Goal: Task Accomplishment & Management: Manage account settings

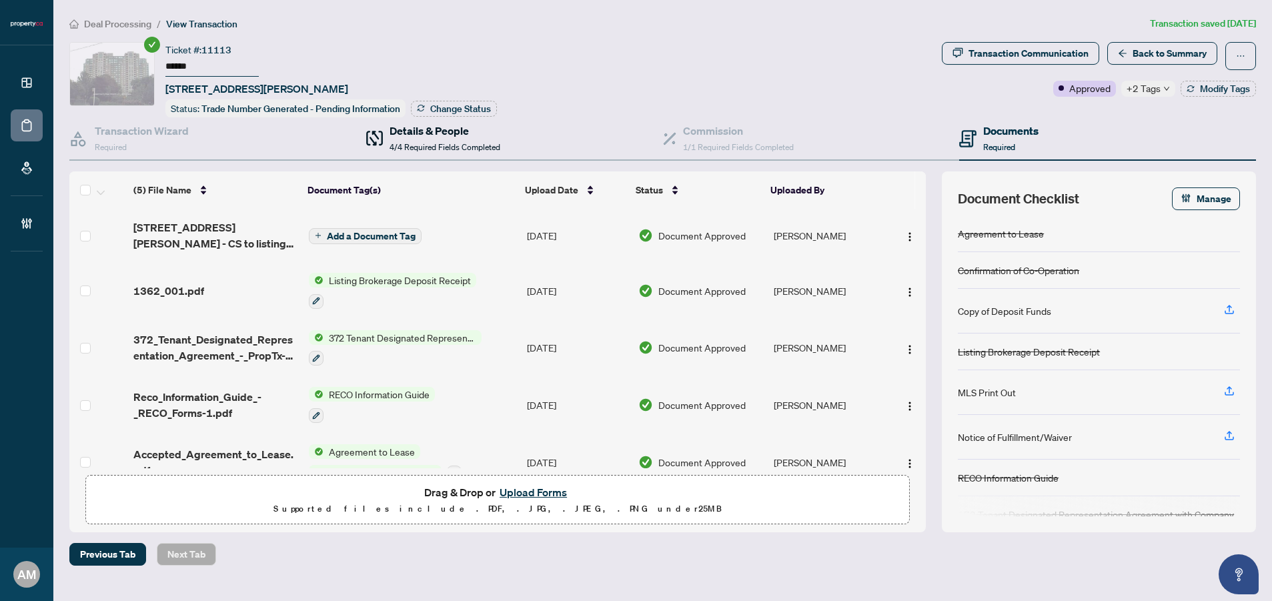
click at [401, 136] on div "Details & People 4/4 Required Fields Completed" at bounding box center [444, 138] width 111 height 31
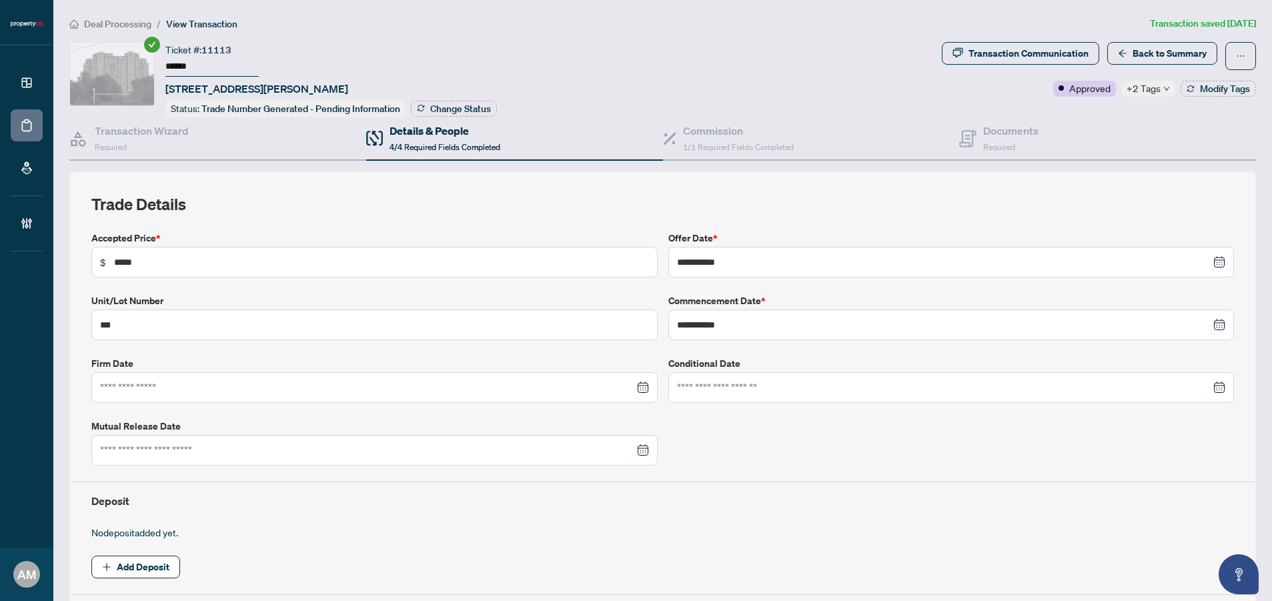
click at [1138, 92] on span "+2 Tags" at bounding box center [1143, 88] width 34 height 15
click at [766, 69] on div "Ticket #: 11113 ****** 802-23 Lorraine Dr, Toronto, Ontario M2N 6Z6, Canada Sta…" at bounding box center [502, 79] width 867 height 75
click at [725, 136] on div "Commission 1/1 Required Fields Completed" at bounding box center [738, 138] width 111 height 31
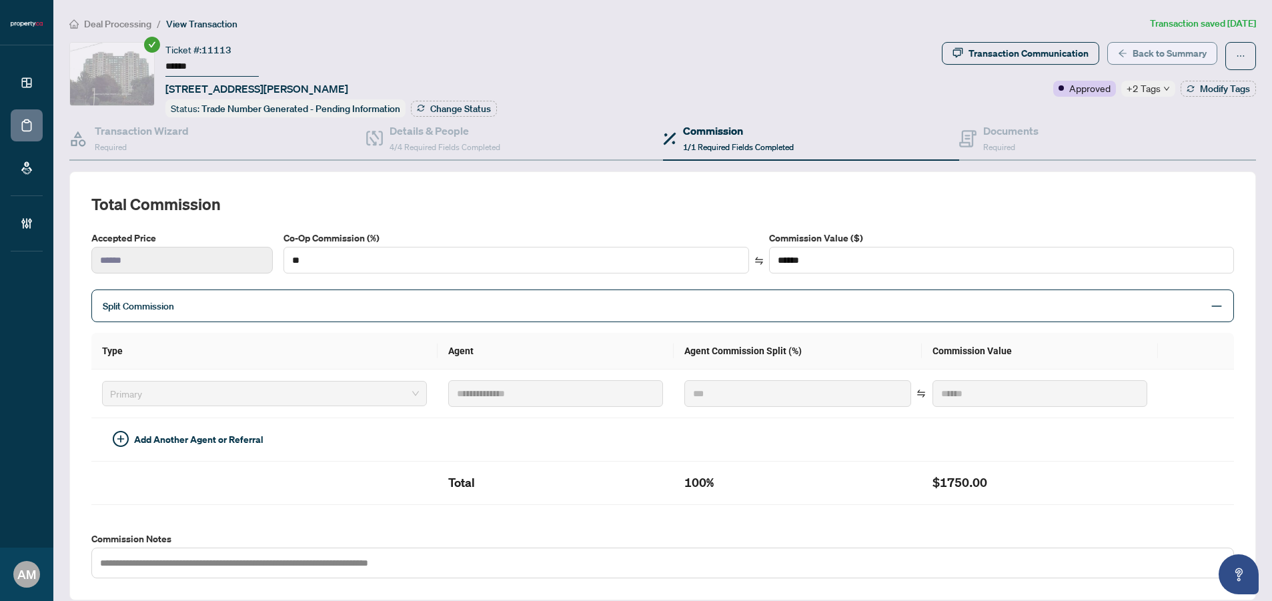
click at [1139, 49] on span "Back to Summary" at bounding box center [1169, 53] width 74 height 21
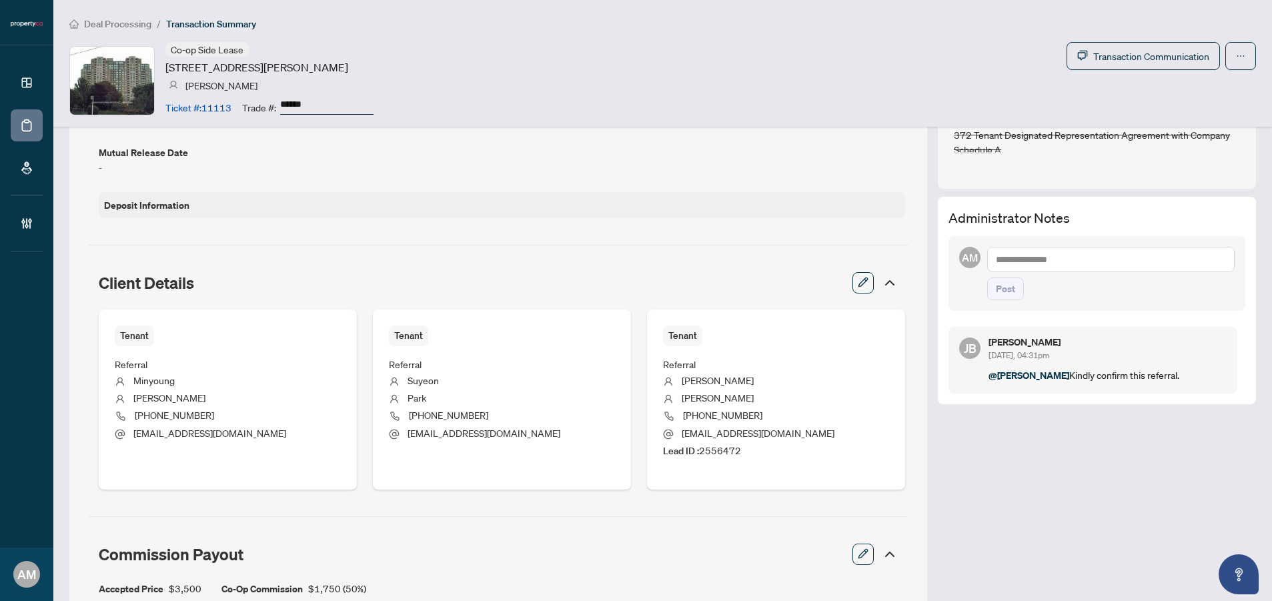
scroll to position [441, 0]
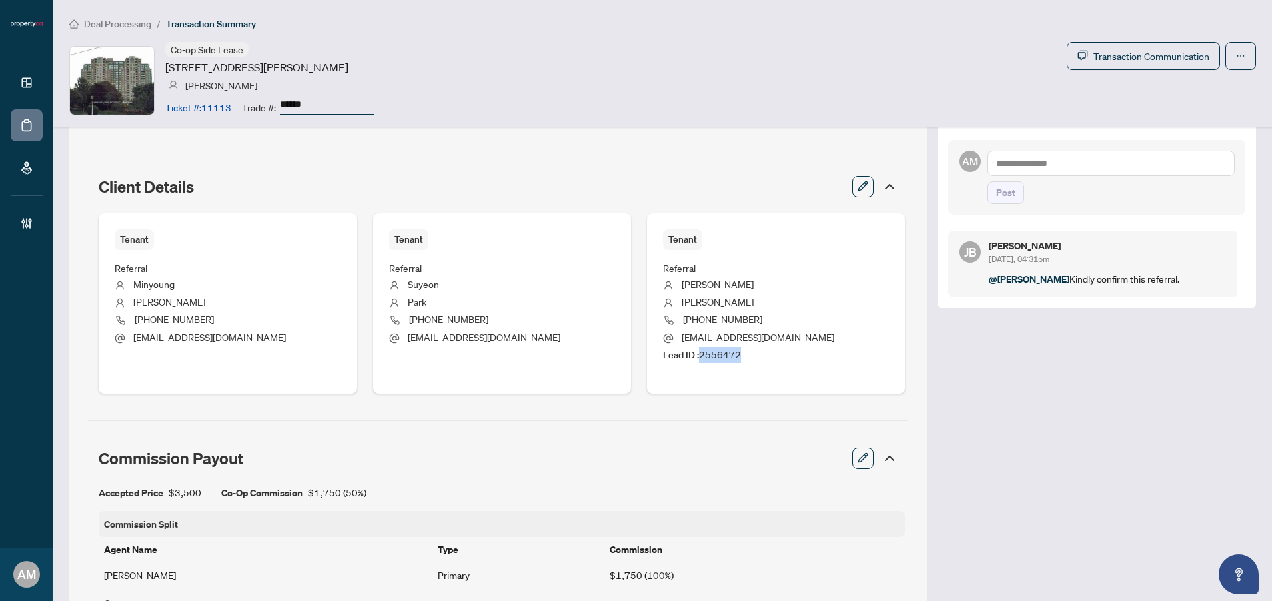
drag, startPoint x: 754, startPoint y: 350, endPoint x: 695, endPoint y: 348, distance: 59.4
click at [695, 348] on li "Lead ID : 2556472" at bounding box center [776, 355] width 226 height 16
copy span "2556472"
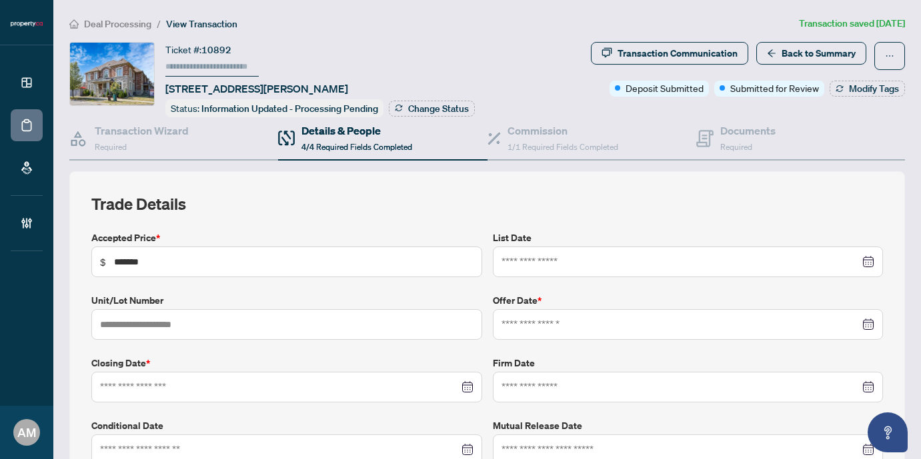
type input "**********"
click at [129, 24] on span "Deal Processing" at bounding box center [117, 24] width 67 height 12
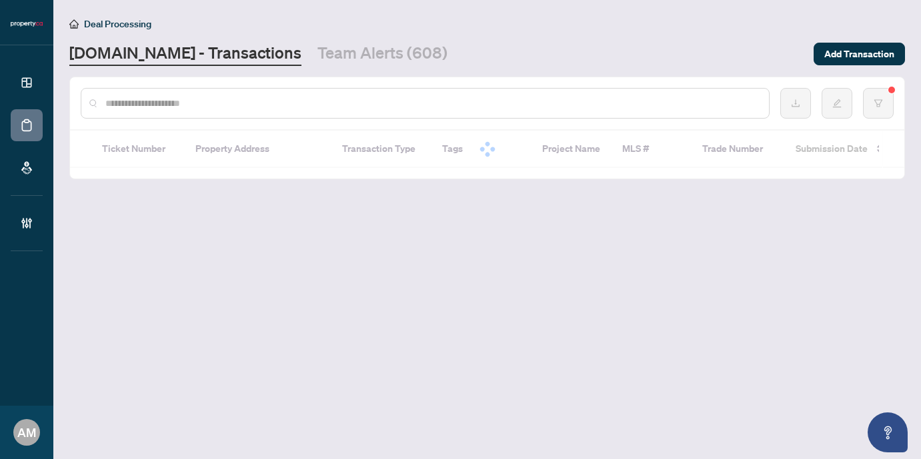
click at [301, 101] on input "text" at bounding box center [431, 103] width 653 height 15
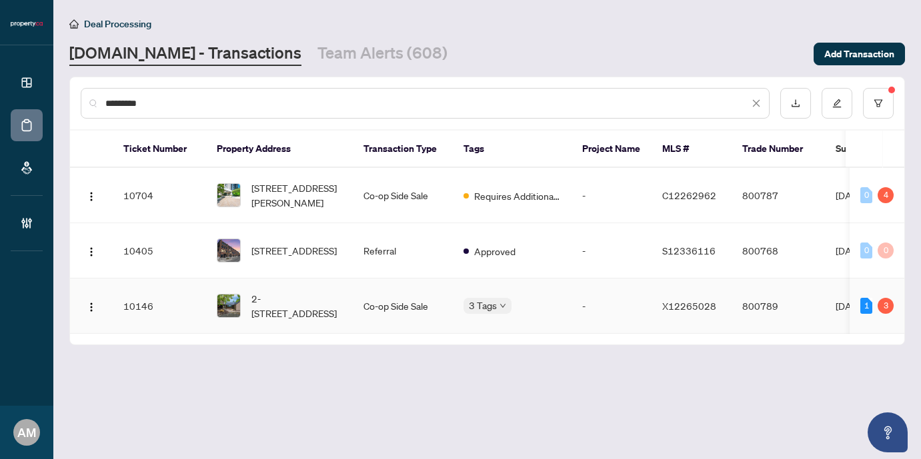
click at [384, 279] on td "Co-op Side Sale" at bounding box center [403, 306] width 100 height 55
click at [390, 185] on td "Co-op Side Sale" at bounding box center [403, 195] width 100 height 55
click at [152, 58] on link "Property.ca - Transactions" at bounding box center [185, 54] width 232 height 24
drag, startPoint x: 157, startPoint y: 101, endPoint x: 64, endPoint y: 99, distance: 93.4
click at [65, 99] on main "Deal Processing Property.ca - Transactions Team Alerts (608) Add Transaction **…" at bounding box center [487, 229] width 868 height 459
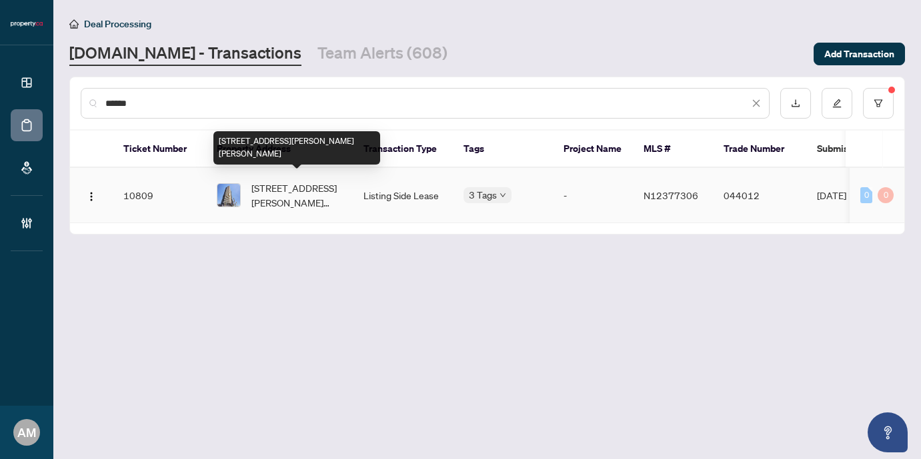
type input "******"
click at [315, 193] on span "806-7895 Jane St, Vaughan, Ontario L4K 2M7, Canada" at bounding box center [296, 195] width 91 height 29
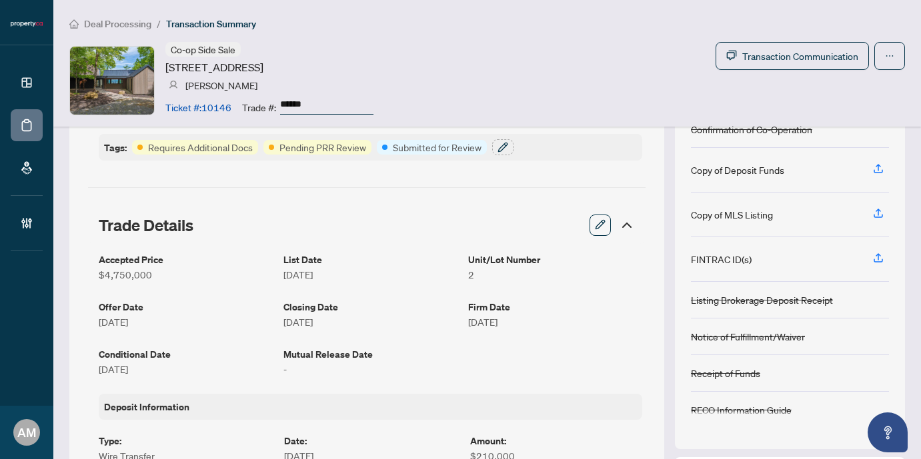
scroll to position [87, 0]
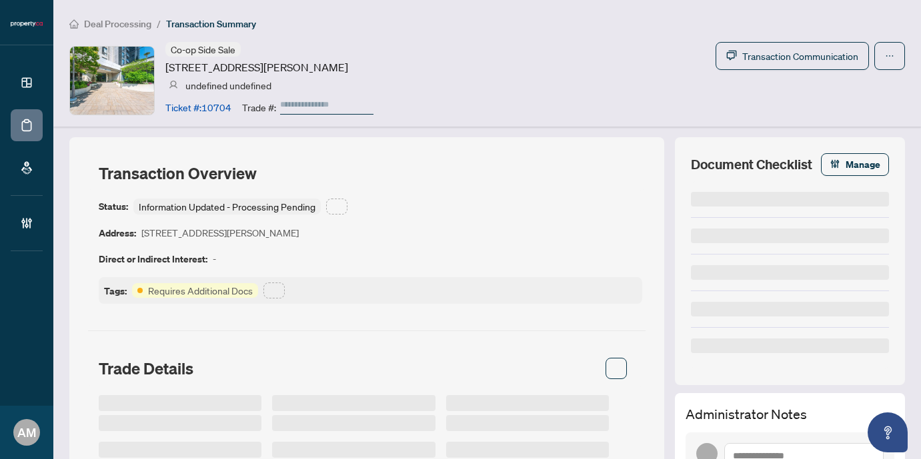
type input "******"
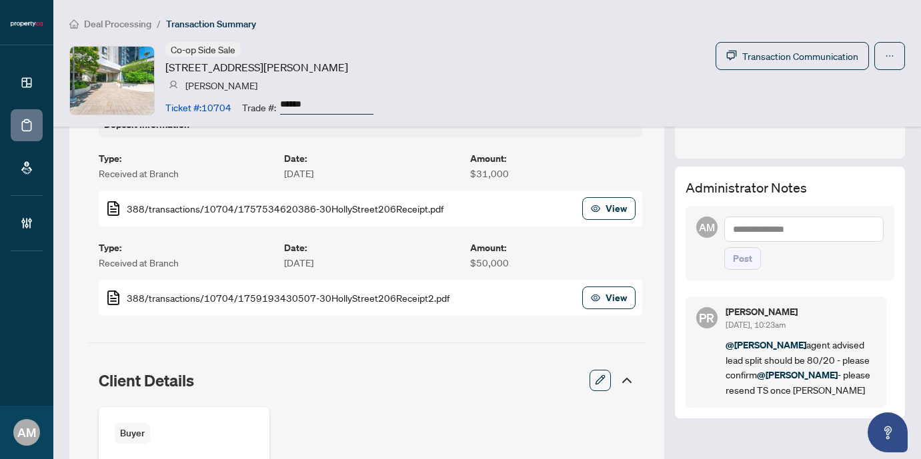
scroll to position [433, 0]
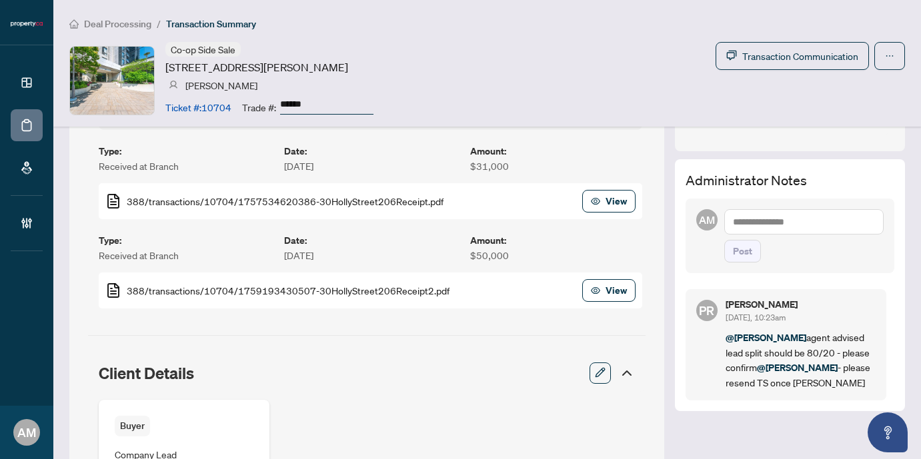
click at [792, 228] on textarea at bounding box center [803, 221] width 159 height 25
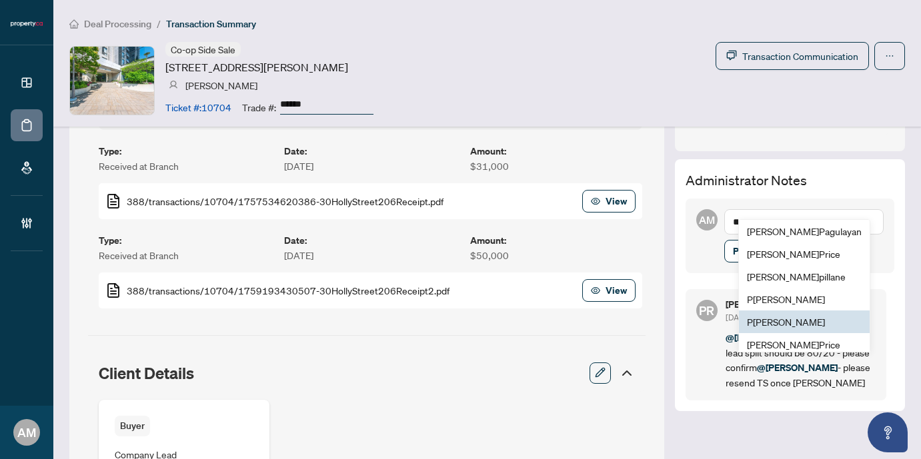
click at [801, 319] on span "P uvitha Ramachandran" at bounding box center [786, 322] width 78 height 12
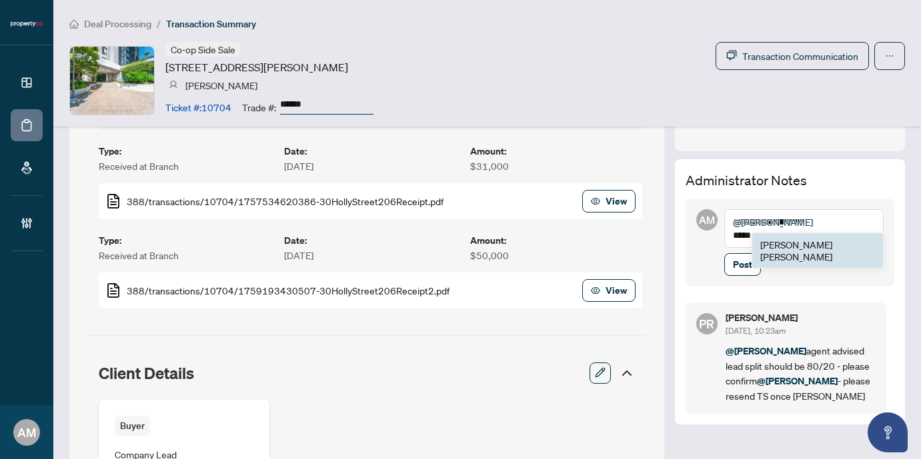
click at [796, 240] on span "Jean Belarde" at bounding box center [796, 251] width 72 height 24
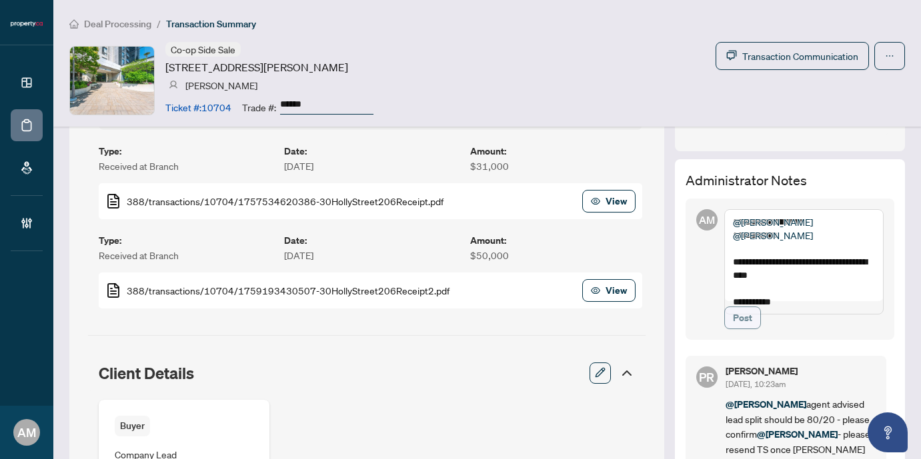
type textarea "**********"
click at [733, 329] on span "Post" at bounding box center [742, 317] width 19 height 21
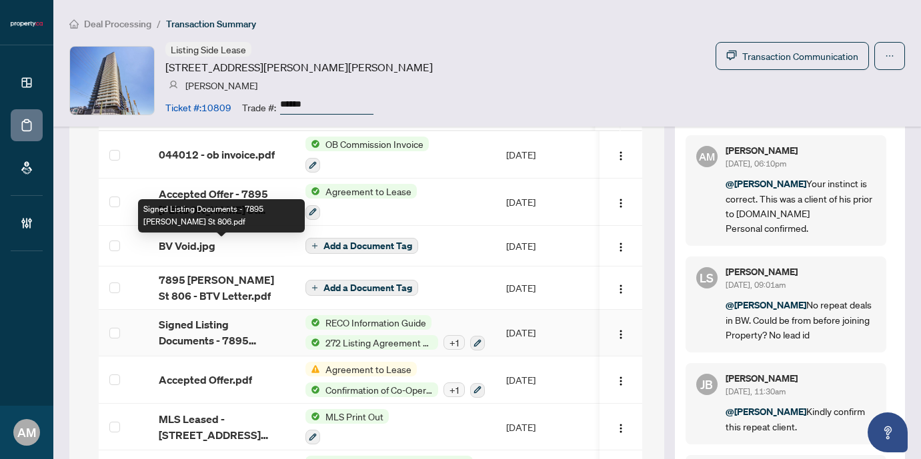
scroll to position [1292, 0]
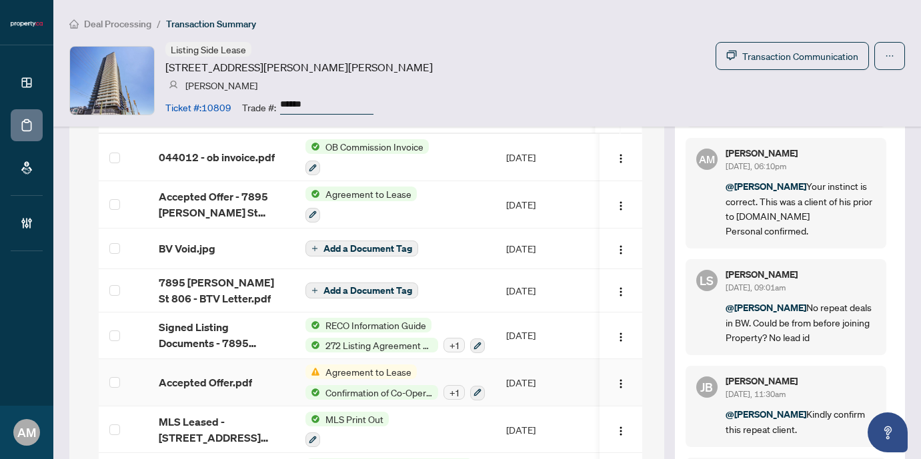
click at [253, 375] on div "Accepted Offer.pdf" at bounding box center [221, 383] width 125 height 16
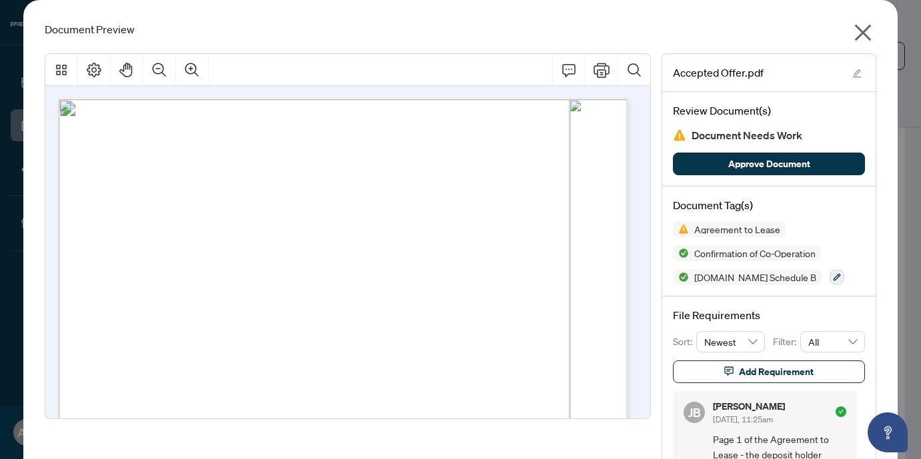
click at [857, 34] on icon "close" at bounding box center [863, 33] width 17 height 17
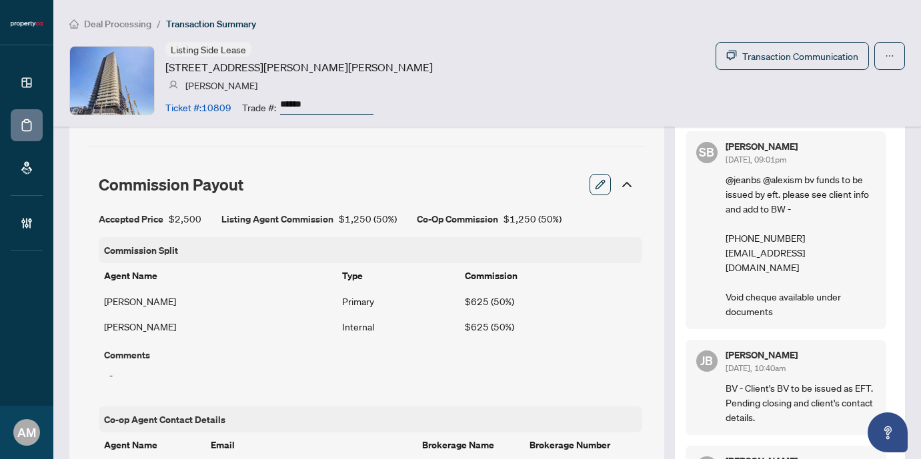
scroll to position [816, 0]
